Goal: Communication & Community: Connect with others

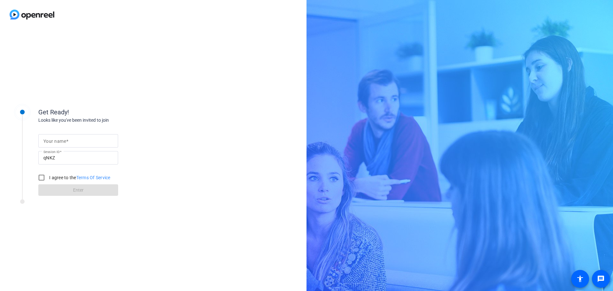
click at [70, 143] on input "Your name" at bounding box center [78, 141] width 70 height 8
type input "[PERSON_NAME]"
click at [43, 176] on input "I agree to the Terms Of Service" at bounding box center [41, 177] width 13 height 13
checkbox input "true"
click at [86, 189] on span at bounding box center [78, 189] width 80 height 15
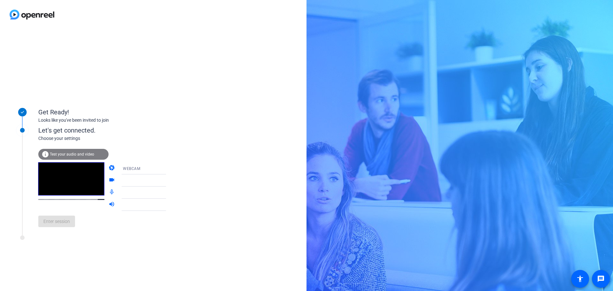
click at [171, 169] on icon at bounding box center [172, 169] width 3 height 2
click at [160, 169] on div at bounding box center [306, 145] width 613 height 291
click at [169, 179] on icon at bounding box center [173, 181] width 8 height 8
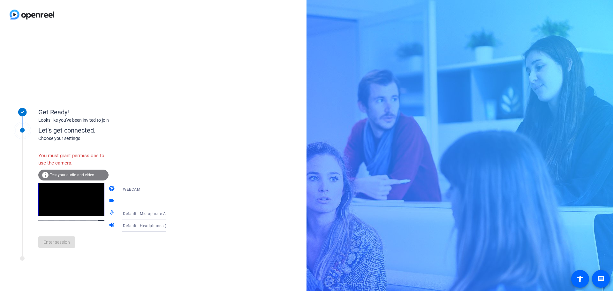
click at [169, 212] on icon at bounding box center [173, 213] width 8 height 8
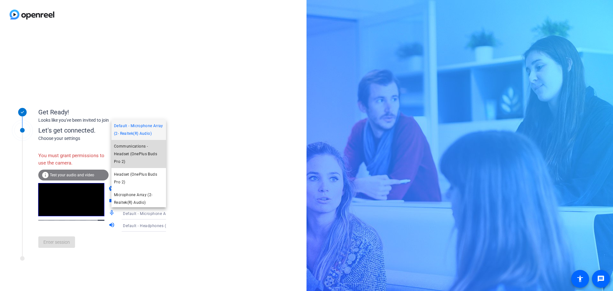
click at [143, 165] on span "Communications - Headset (OnePlus Buds Pro 2)" at bounding box center [138, 153] width 49 height 23
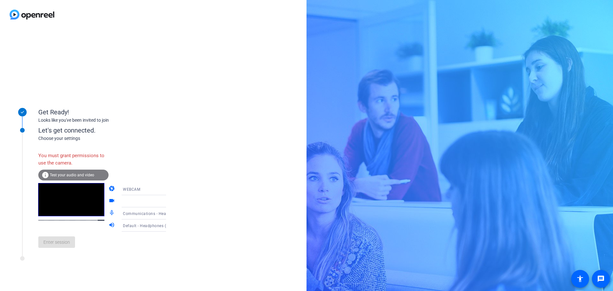
click at [169, 224] on icon at bounding box center [173, 226] width 8 height 8
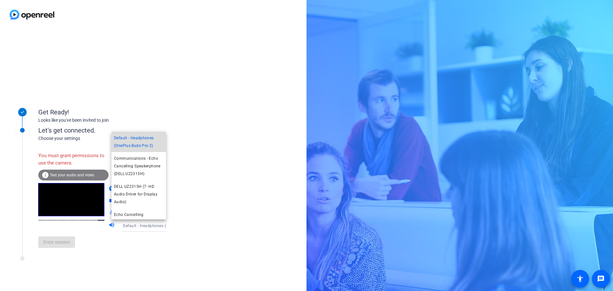
click at [140, 145] on span "Default - Headphones (OnePlus Buds Pro 2)" at bounding box center [138, 141] width 49 height 15
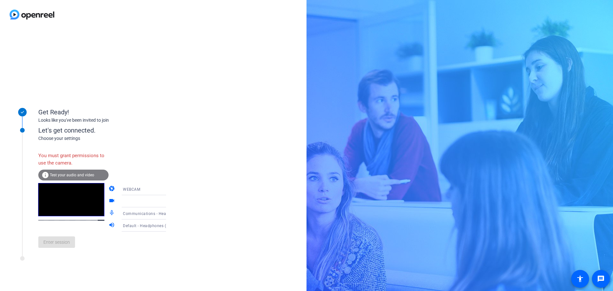
click at [61, 244] on div "Enter session" at bounding box center [108, 241] width 141 height 21
click at [67, 156] on div "You must grant permissions to use the camera." at bounding box center [73, 159] width 70 height 21
click at [171, 189] on icon at bounding box center [172, 189] width 3 height 2
click at [195, 182] on div at bounding box center [306, 145] width 613 height 291
click at [169, 200] on icon at bounding box center [173, 201] width 8 height 8
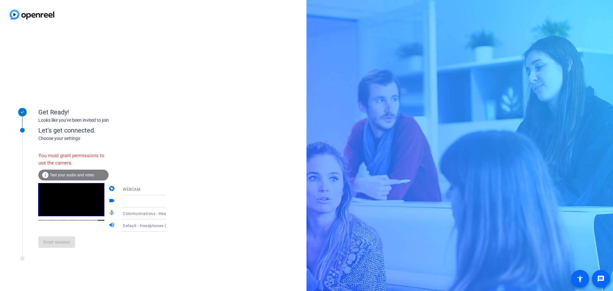
click at [171, 202] on icon at bounding box center [172, 202] width 3 height 2
click at [171, 189] on icon at bounding box center [172, 189] width 3 height 2
click at [138, 212] on mat-option "DESKTOP" at bounding box center [138, 214] width 55 height 13
click at [171, 189] on icon at bounding box center [172, 189] width 3 height 2
click at [153, 200] on mat-option "WEBCAM" at bounding box center [138, 201] width 55 height 13
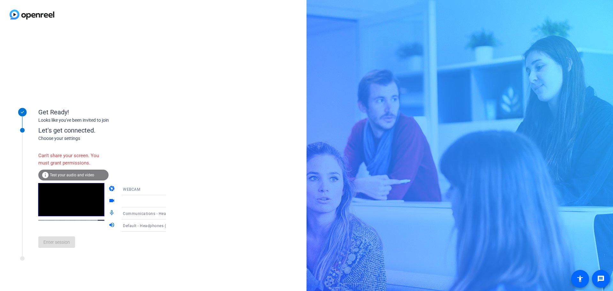
click at [64, 132] on div "Let's get connected." at bounding box center [108, 130] width 141 height 10
drag, startPoint x: 97, startPoint y: 184, endPoint x: 97, endPoint y: 175, distance: 8.6
click at [97, 180] on div "Can't share your screen. You must grant permissions. info Test your audio and v…" at bounding box center [108, 201] width 141 height 104
click at [93, 157] on div "Can't share your screen. You must grant permissions." at bounding box center [73, 159] width 70 height 21
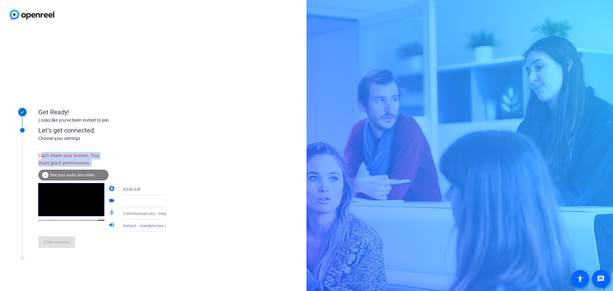
click at [93, 157] on div "Can't share your screen. You must grant permissions." at bounding box center [73, 159] width 70 height 21
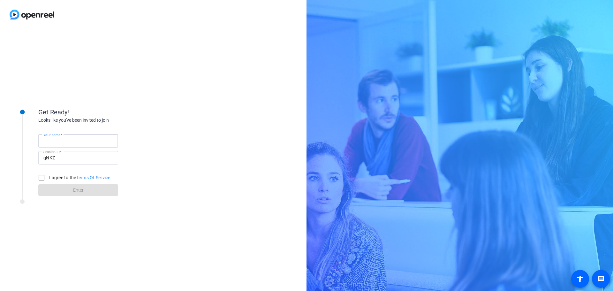
click at [57, 144] on input "Your name" at bounding box center [78, 141] width 70 height 8
type input "[PERSON_NAME]"
click at [43, 177] on input "I agree to the Terms Of Service" at bounding box center [41, 177] width 13 height 13
checkbox input "true"
click at [86, 190] on span at bounding box center [78, 189] width 80 height 15
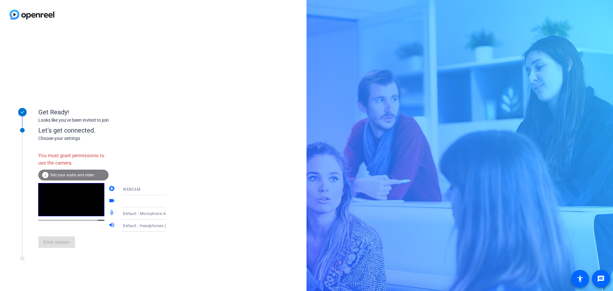
click at [72, 136] on div "Choose your settings" at bounding box center [108, 138] width 141 height 7
click at [171, 202] on icon at bounding box center [172, 202] width 3 height 2
click at [109, 200] on mat-icon "videocam" at bounding box center [113, 201] width 8 height 8
click at [109, 201] on mat-icon "videocam" at bounding box center [113, 201] width 8 height 8
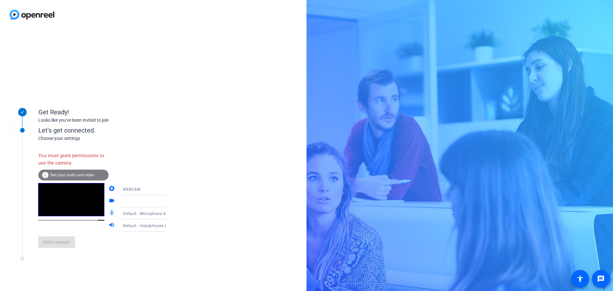
drag, startPoint x: 105, startPoint y: 201, endPoint x: 101, endPoint y: 195, distance: 6.9
click at [109, 201] on mat-icon "videocam" at bounding box center [113, 201] width 8 height 8
drag, startPoint x: 81, startPoint y: 166, endPoint x: 82, endPoint y: 174, distance: 7.8
click at [81, 168] on div "You must grant permissions to use the camera." at bounding box center [73, 159] width 70 height 21
drag, startPoint x: 82, startPoint y: 174, endPoint x: 73, endPoint y: 148, distance: 27.2
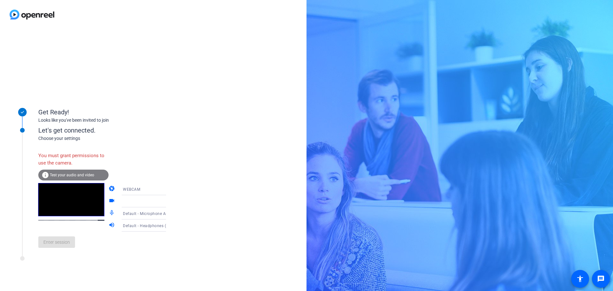
click at [82, 173] on span "Test your audio and video" at bounding box center [72, 175] width 44 height 4
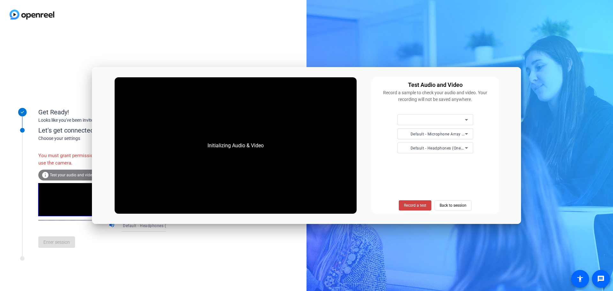
click at [73, 148] on div "You must grant permissions to use the camera. info Test your audio and video ca…" at bounding box center [108, 197] width 141 height 111
click at [464, 119] on icon at bounding box center [467, 120] width 8 height 8
click at [466, 119] on icon at bounding box center [466, 120] width 3 height 2
click at [453, 203] on span "Back to session" at bounding box center [453, 205] width 27 height 12
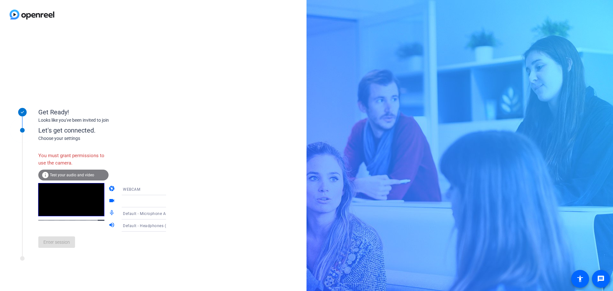
click at [171, 189] on icon at bounding box center [172, 189] width 3 height 2
click at [149, 199] on mat-option "WEBCAM" at bounding box center [138, 201] width 55 height 13
click at [171, 201] on icon at bounding box center [172, 202] width 3 height 2
click at [59, 244] on div "Enter session" at bounding box center [108, 241] width 141 height 21
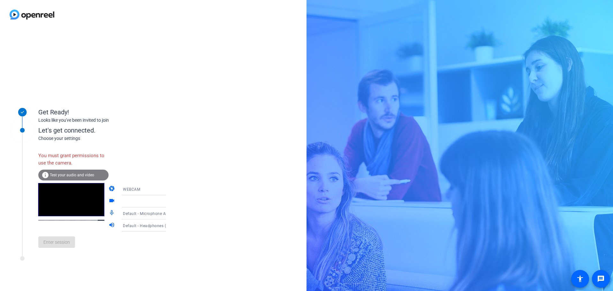
click at [64, 149] on div "You must grant permissions to use the camera." at bounding box center [73, 159] width 70 height 21
click at [169, 191] on icon at bounding box center [173, 189] width 8 height 8
click at [148, 213] on mat-option "DESKTOP" at bounding box center [138, 214] width 55 height 13
click at [170, 76] on div "Get Ready! Looks like you've been invited to join Let's get connected. Choose y…" at bounding box center [153, 160] width 307 height 262
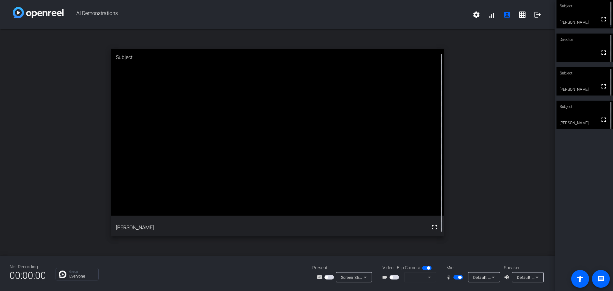
click at [457, 278] on span "button" at bounding box center [458, 277] width 10 height 4
click at [461, 278] on span "button" at bounding box center [458, 277] width 10 height 4
click at [491, 277] on icon at bounding box center [493, 277] width 8 height 8
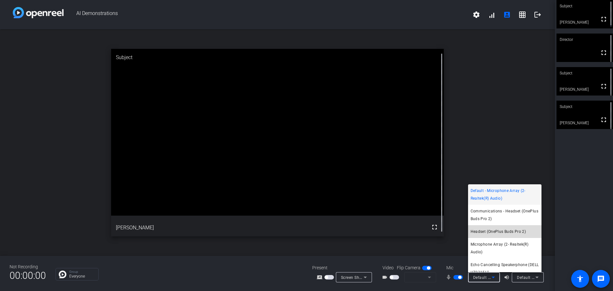
click at [518, 233] on span "Headset (OnePlus Buds Pro 2)" at bounding box center [499, 232] width 56 height 8
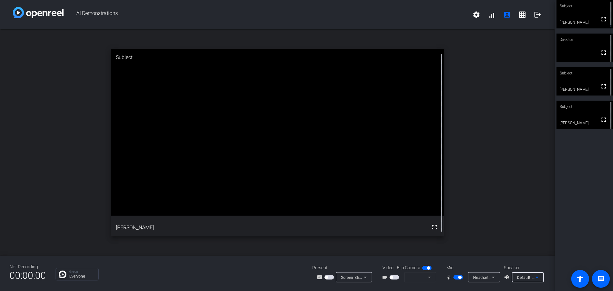
click at [536, 277] on icon at bounding box center [536, 278] width 3 height 2
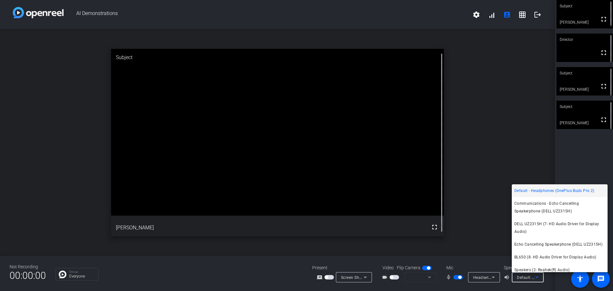
click at [474, 212] on div at bounding box center [306, 145] width 613 height 291
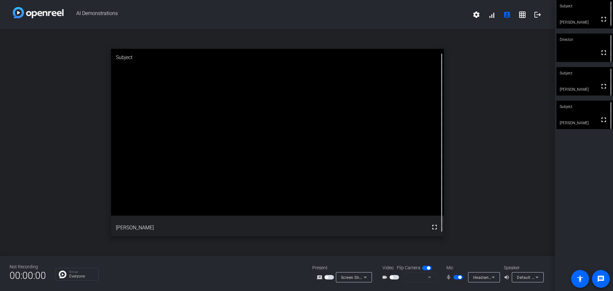
click at [426, 267] on span "button" at bounding box center [427, 268] width 10 height 4
click at [456, 277] on span "button" at bounding box center [458, 277] width 10 height 4
click at [459, 277] on span "button" at bounding box center [458, 277] width 10 height 4
click at [455, 277] on span "button" at bounding box center [458, 277] width 10 height 4
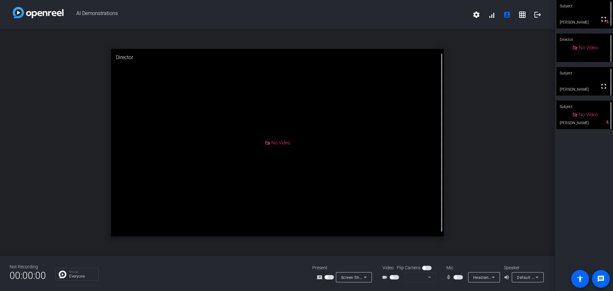
click at [462, 277] on span "button" at bounding box center [458, 277] width 10 height 4
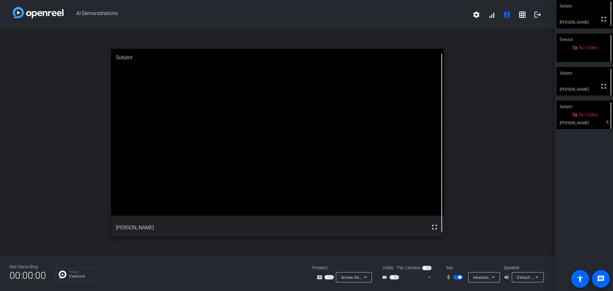
click at [457, 277] on span "button" at bounding box center [458, 277] width 10 height 4
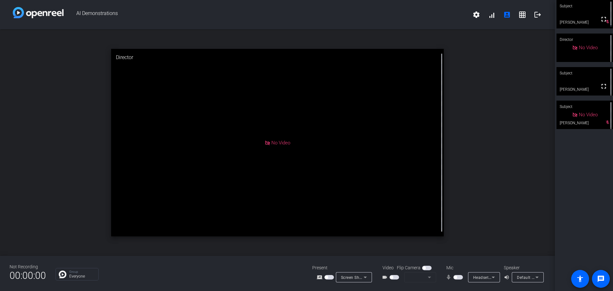
click at [461, 277] on span "button" at bounding box center [458, 277] width 10 height 4
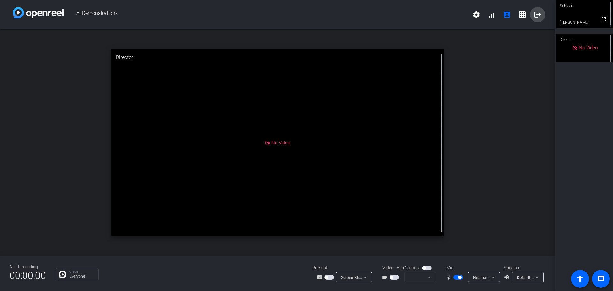
click at [538, 14] on mat-icon "logout" at bounding box center [538, 15] width 8 height 8
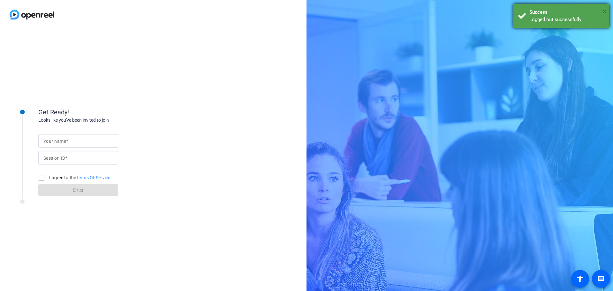
click at [605, 11] on span "×" at bounding box center [605, 12] width 4 height 8
